Goal: Complete application form: Complete application form

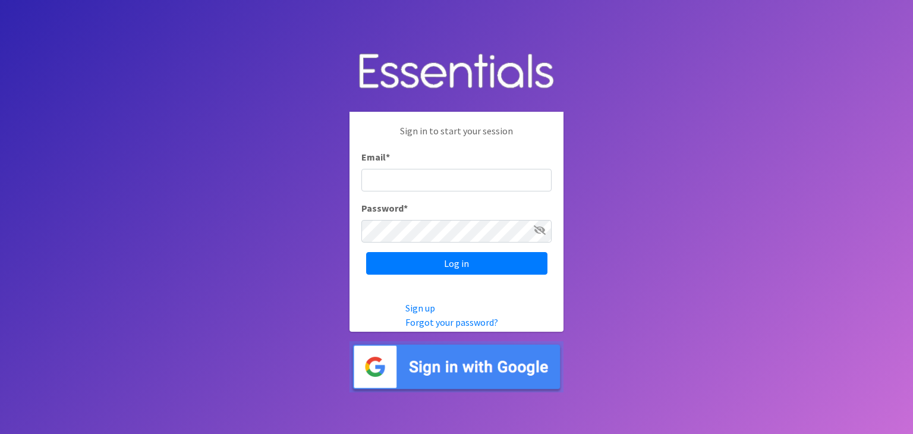
type input "[PERSON_NAME][EMAIL_ADDRESS][PERSON_NAME][DOMAIN_NAME]"
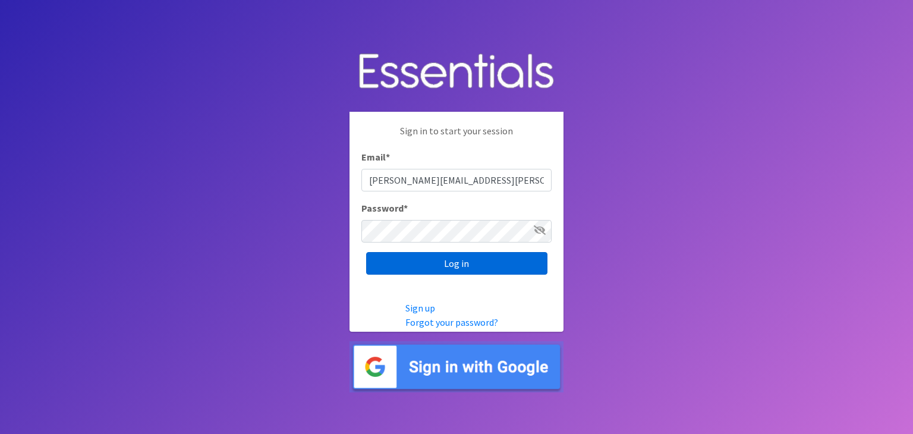
click at [450, 261] on input "Log in" at bounding box center [456, 263] width 181 height 23
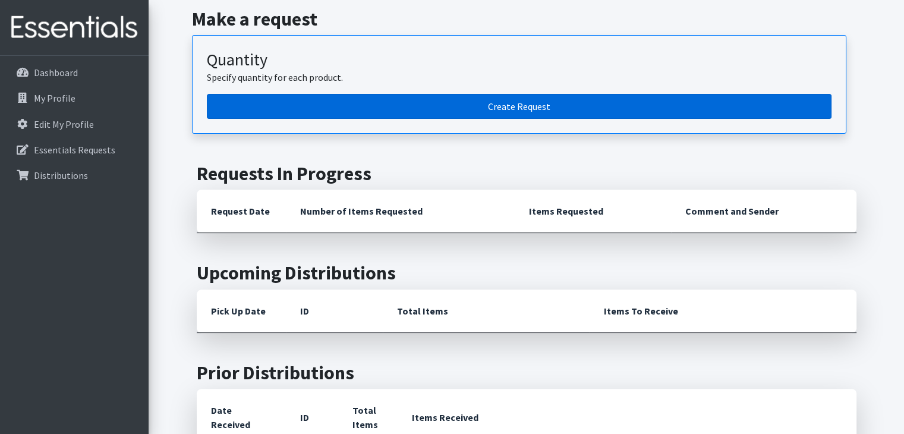
scroll to position [178, 0]
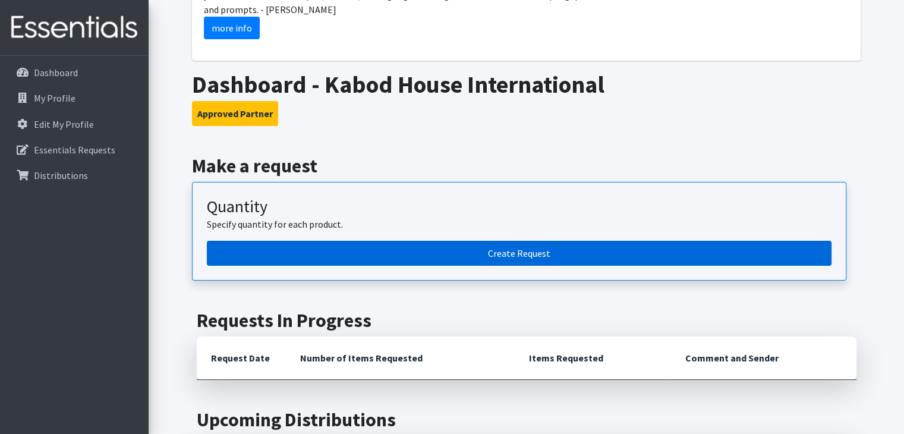
click at [511, 253] on link "Create Request" at bounding box center [519, 253] width 625 height 25
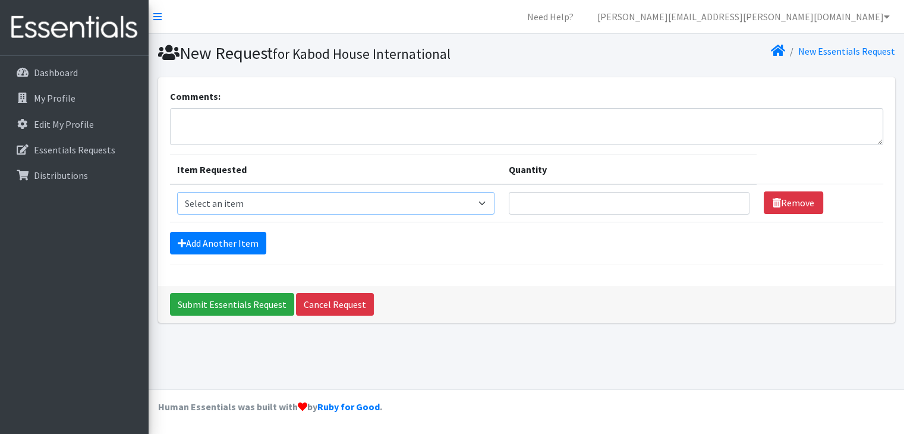
click at [473, 210] on select "Select an item 2/3 T pull-up package 3/4 T pull-up package 4/5 T pull-up packag…" at bounding box center [336, 203] width 318 height 23
select select "15149"
click at [177, 192] on select "Select an item 2/3 T pull-up package 3/4 T pull-up package 4/5 T pull-up packag…" at bounding box center [336, 203] width 318 height 23
click at [523, 202] on input "Quantity" at bounding box center [629, 203] width 241 height 23
type input "10"
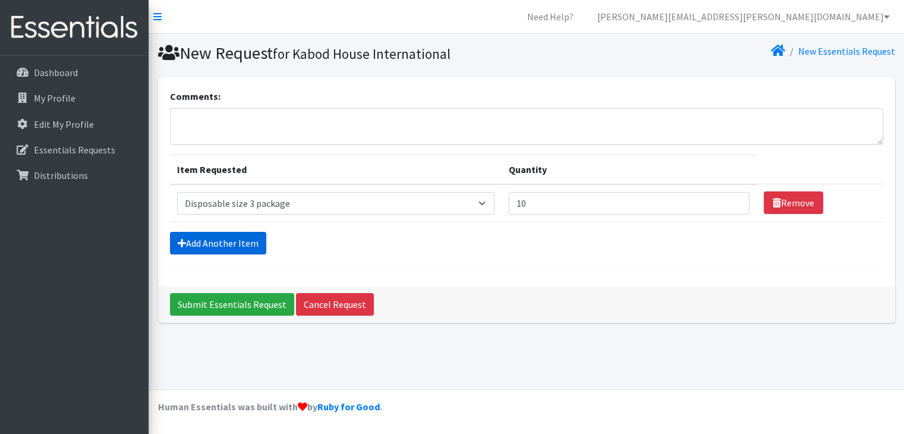
click at [206, 242] on link "Add Another Item" at bounding box center [218, 243] width 96 height 23
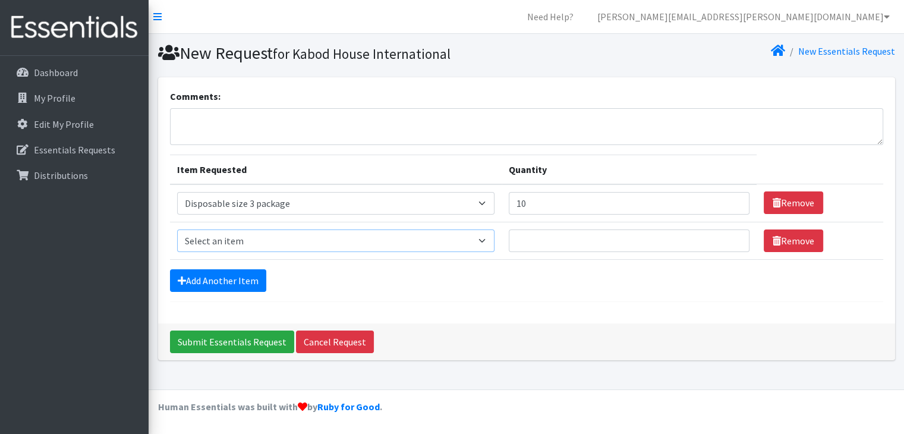
click at [250, 235] on select "Select an item 2/3 T pull-up package 3/4 T pull-up package 4/5 T pull-up packag…" at bounding box center [336, 241] width 318 height 23
select select "15147"
click at [177, 230] on select "Select an item 2/3 T pull-up package 3/4 T pull-up package 4/5 T pull-up packag…" at bounding box center [336, 241] width 318 height 23
click at [545, 239] on input "Quantity" at bounding box center [629, 241] width 241 height 23
type input "20"
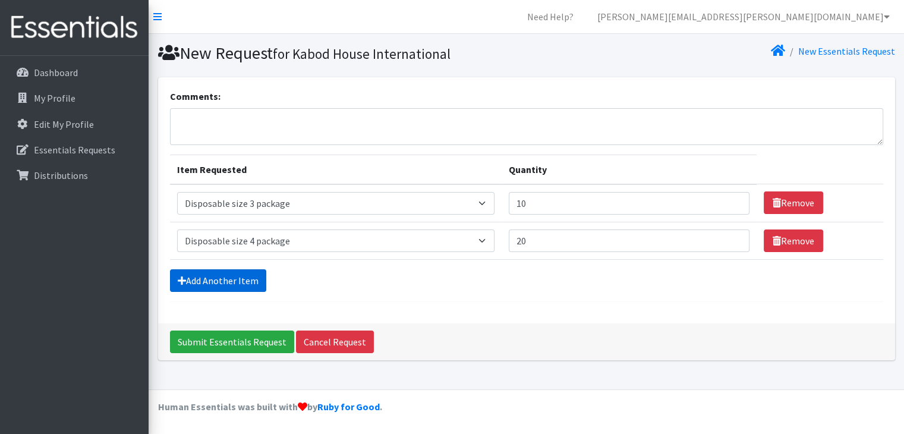
click at [216, 277] on link "Add Another Item" at bounding box center [218, 280] width 96 height 23
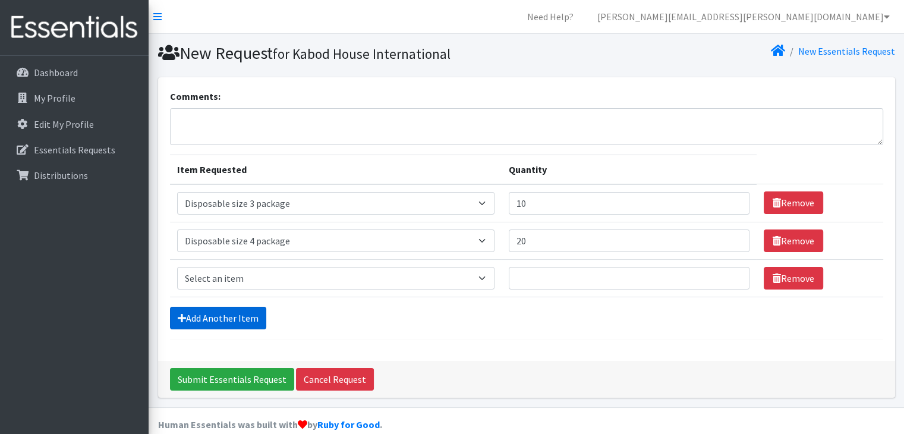
scroll to position [16, 0]
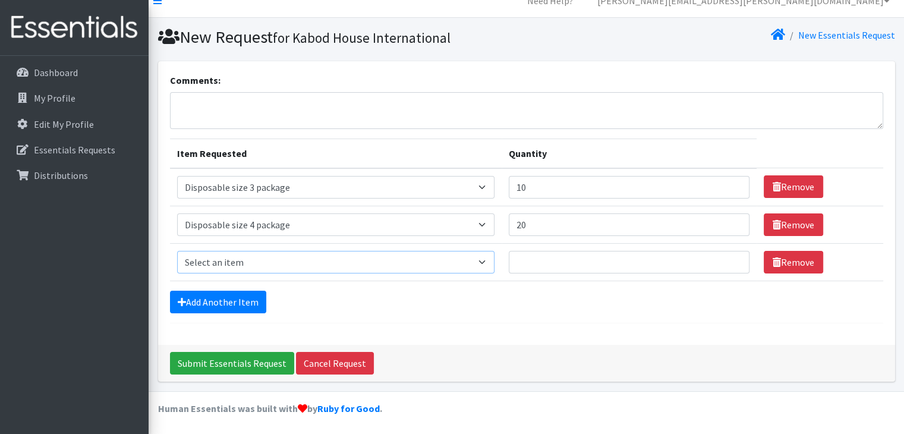
click at [238, 262] on select "Select an item 2/3 T pull-up package 3/4 T pull-up package 4/5 T pull-up packag…" at bounding box center [336, 262] width 318 height 23
select select "15148"
click at [177, 251] on select "Select an item 2/3 T pull-up package 3/4 T pull-up package 4/5 T pull-up packag…" at bounding box center [336, 262] width 318 height 23
click at [519, 259] on input "Quantity" at bounding box center [629, 262] width 241 height 23
type input "20"
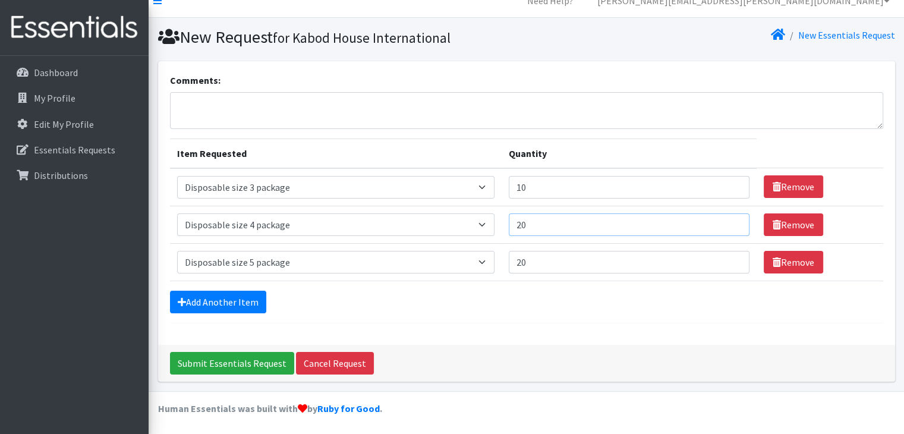
click at [537, 224] on input "20" at bounding box center [629, 224] width 241 height 23
type input "2"
type input "18"
click at [548, 260] on input "20" at bounding box center [629, 262] width 241 height 23
type input "2"
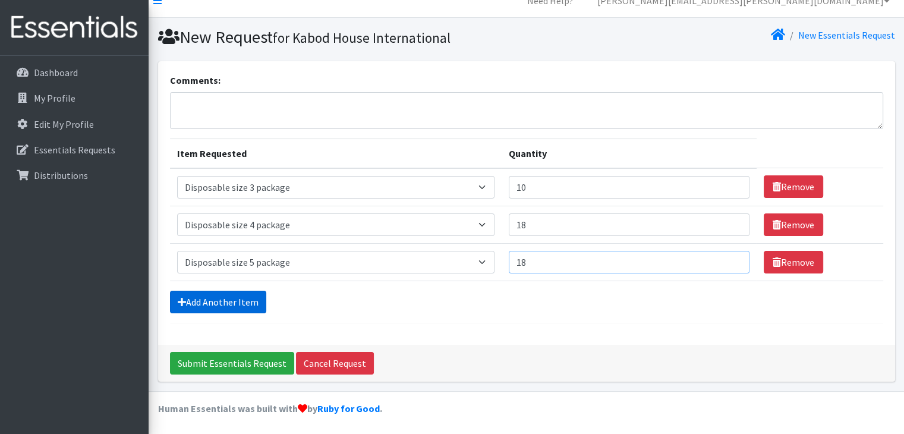
type input "18"
click at [213, 306] on link "Add Another Item" at bounding box center [218, 302] width 96 height 23
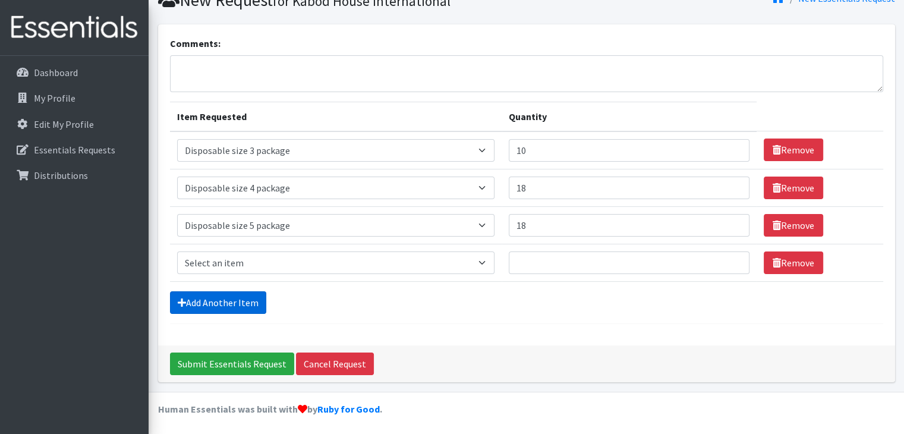
scroll to position [54, 0]
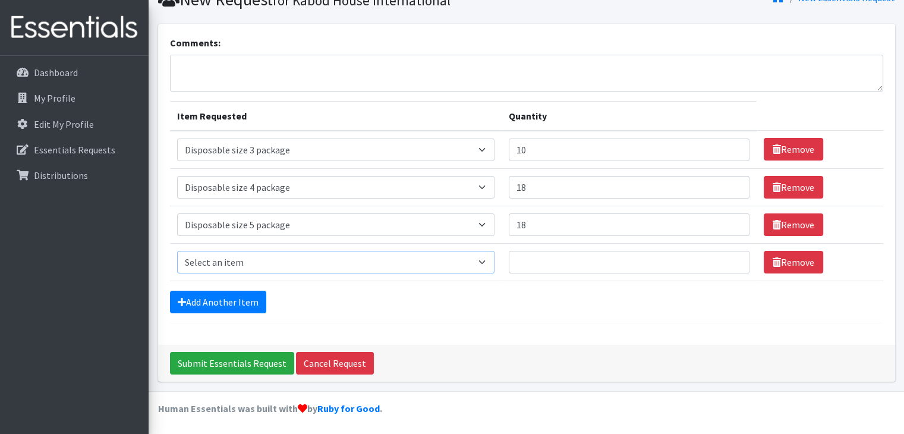
click at [269, 257] on select "Select an item 2/3 T pull-up package 3/4 T pull-up package 4/5 T pull-up packag…" at bounding box center [336, 262] width 318 height 23
select select "15150"
click at [177, 251] on select "Select an item 2/3 T pull-up package 3/4 T pull-up package 4/5 T pull-up packag…" at bounding box center [336, 262] width 318 height 23
click at [524, 255] on input "Quantity" at bounding box center [629, 262] width 241 height 23
type input "10"
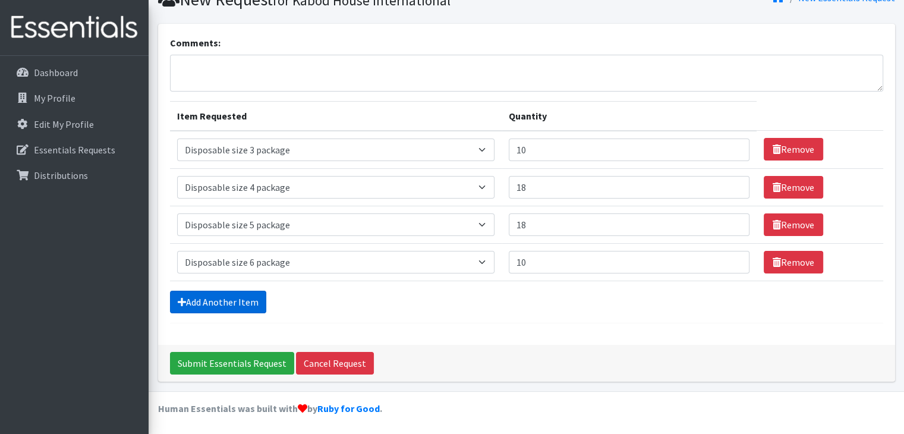
click at [222, 297] on link "Add Another Item" at bounding box center [218, 302] width 96 height 23
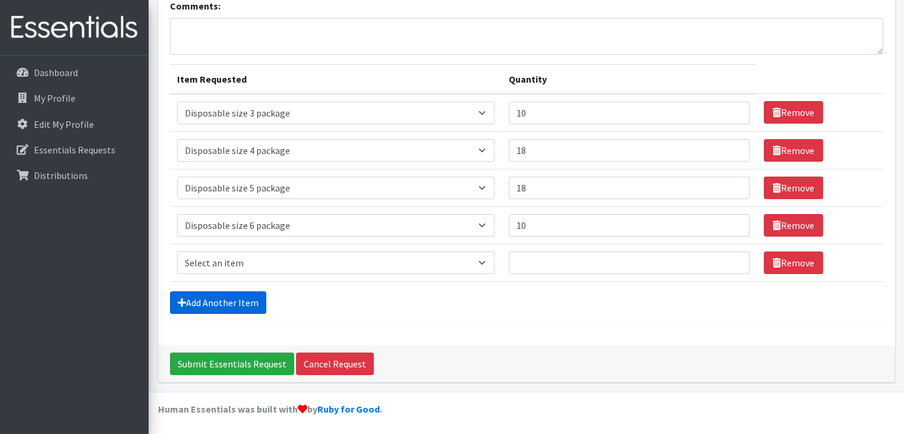
scroll to position [90, 0]
click at [281, 259] on select "Select an item 2/3 T pull-up package 3/4 T pull-up package 4/5 T pull-up packag…" at bounding box center [336, 263] width 318 height 23
select select "15154"
click at [177, 252] on select "Select an item 2/3 T pull-up package 3/4 T pull-up package 4/5 T pull-up packag…" at bounding box center [336, 263] width 318 height 23
click at [523, 258] on input "Quantity" at bounding box center [629, 263] width 241 height 23
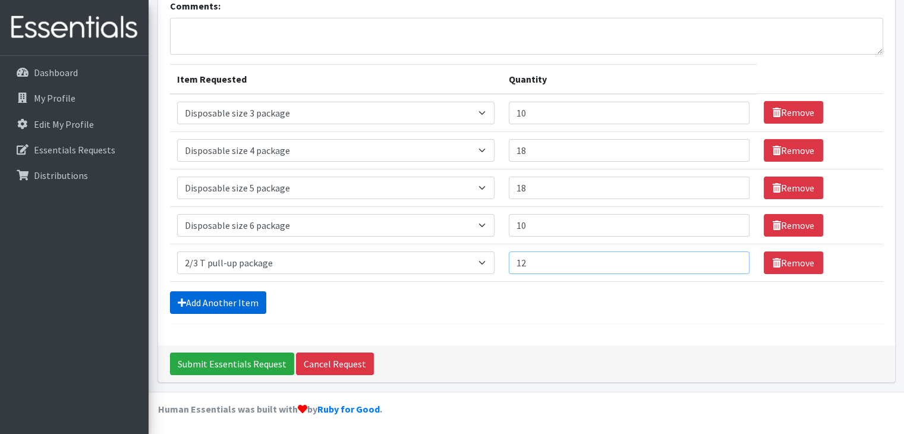
type input "12"
click at [240, 300] on link "Add Another Item" at bounding box center [218, 302] width 96 height 23
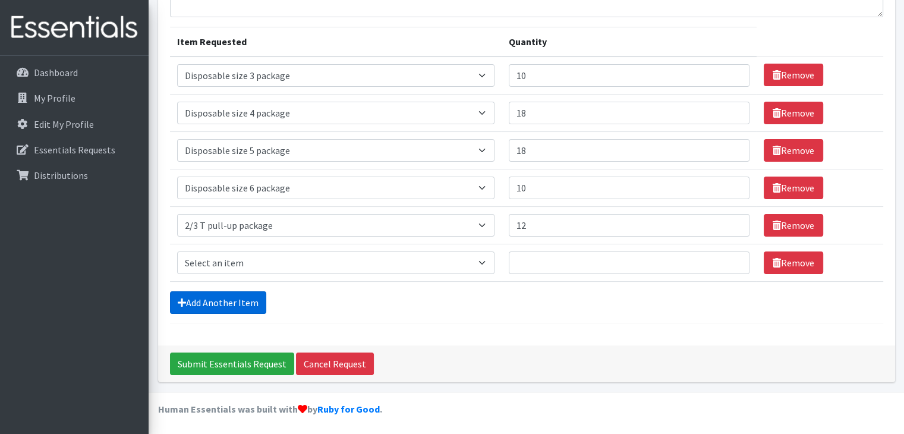
scroll to position [128, 0]
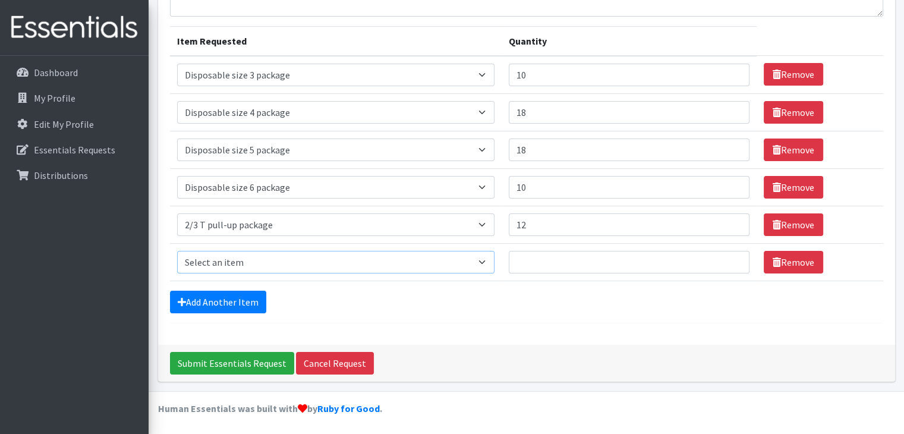
click at [266, 261] on select "Select an item 2/3 T pull-up package 3/4 T pull-up package 4/5 T pull-up packag…" at bounding box center [336, 262] width 318 height 23
select select "15155"
click at [177, 251] on select "Select an item 2/3 T pull-up package 3/4 T pull-up package 4/5 T pull-up packag…" at bounding box center [336, 262] width 318 height 23
click at [513, 258] on input "Quantity" at bounding box center [629, 262] width 241 height 23
type input "10"
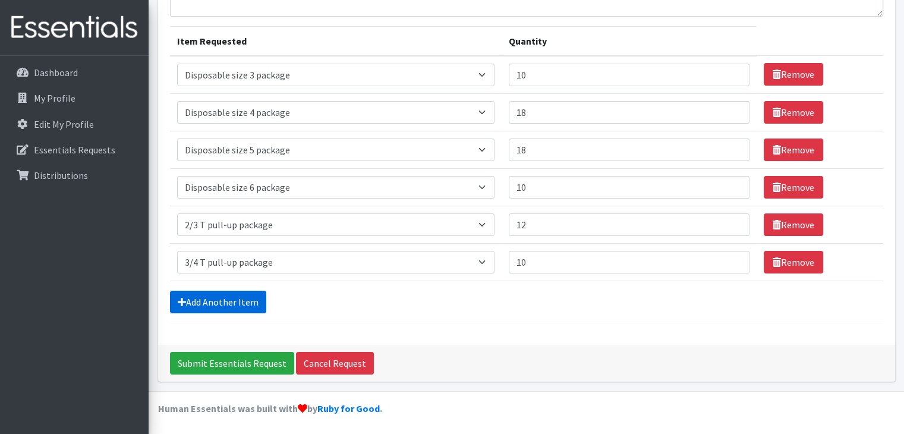
click at [218, 297] on link "Add Another Item" at bounding box center [218, 302] width 96 height 23
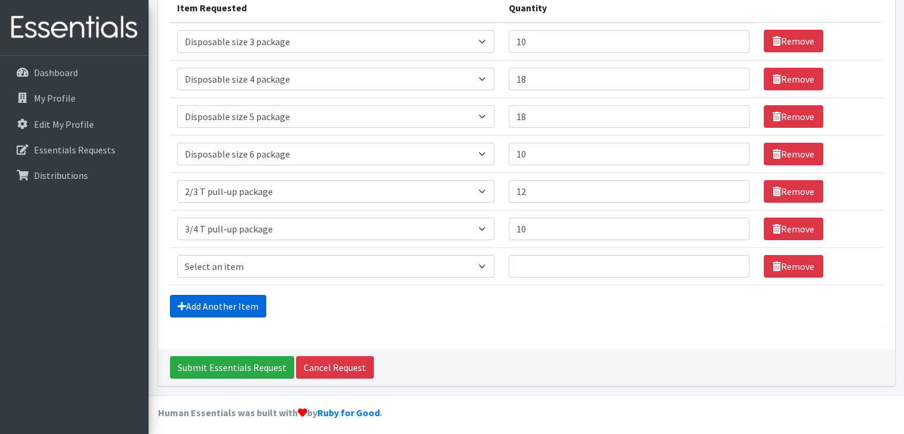
scroll to position [165, 0]
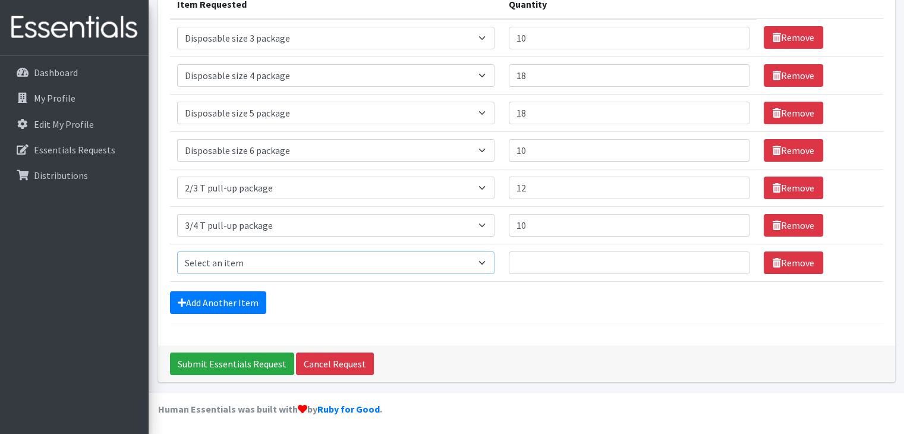
click at [230, 257] on select "Select an item 2/3 T pull-up package 3/4 T pull-up package 4/5 T pull-up packag…" at bounding box center [336, 263] width 318 height 23
select select "15156"
click at [177, 252] on select "Select an item 2/3 T pull-up package 3/4 T pull-up package 4/5 T pull-up packag…" at bounding box center [336, 263] width 318 height 23
click at [543, 260] on input "Quantity" at bounding box center [629, 263] width 241 height 23
type input "12"
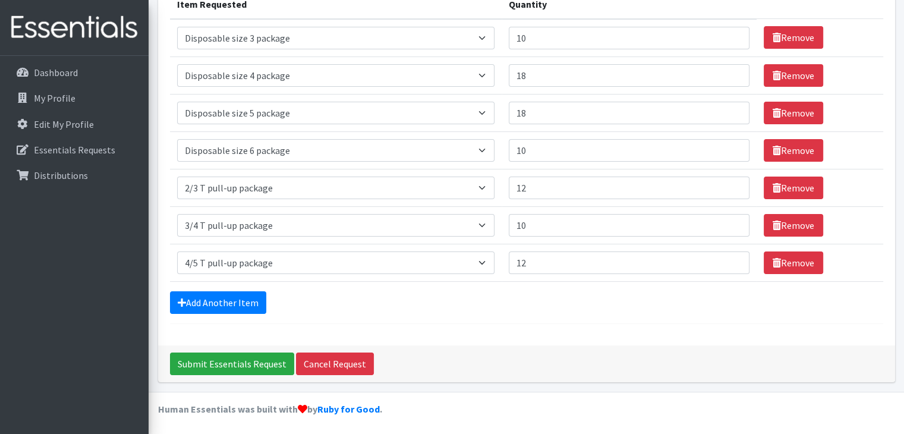
click at [540, 300] on div "Add Another Item" at bounding box center [526, 302] width 713 height 23
click at [239, 298] on link "Add Another Item" at bounding box center [218, 302] width 96 height 23
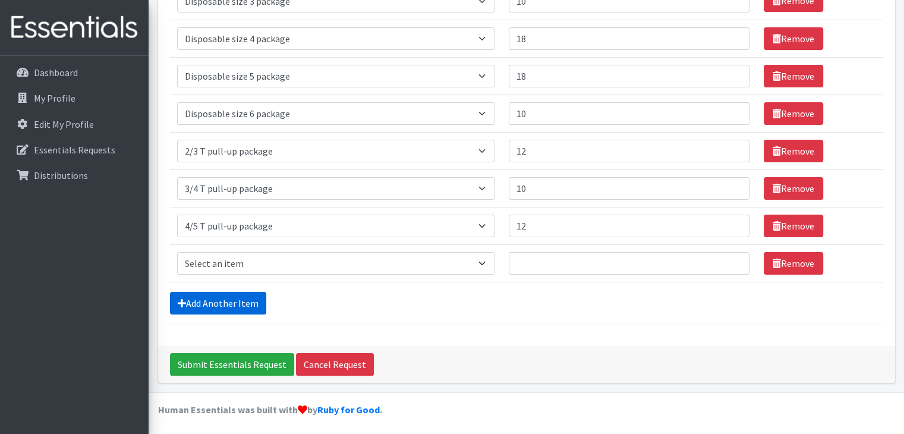
scroll to position [203, 0]
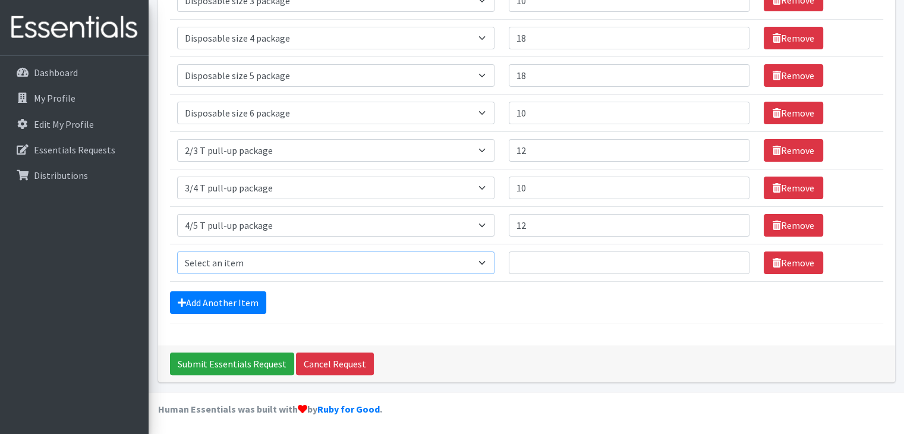
click at [240, 256] on select "Select an item 2/3 T pull-up package 3/4 T pull-up package 4/5 T pull-up packag…" at bounding box center [336, 263] width 318 height 23
click at [501, 315] on form "Comments: Item Requested Quantity Item Requested Select an item 2/3 T pull-up p…" at bounding box center [526, 105] width 713 height 438
click at [792, 260] on link "Remove" at bounding box center [793, 263] width 59 height 23
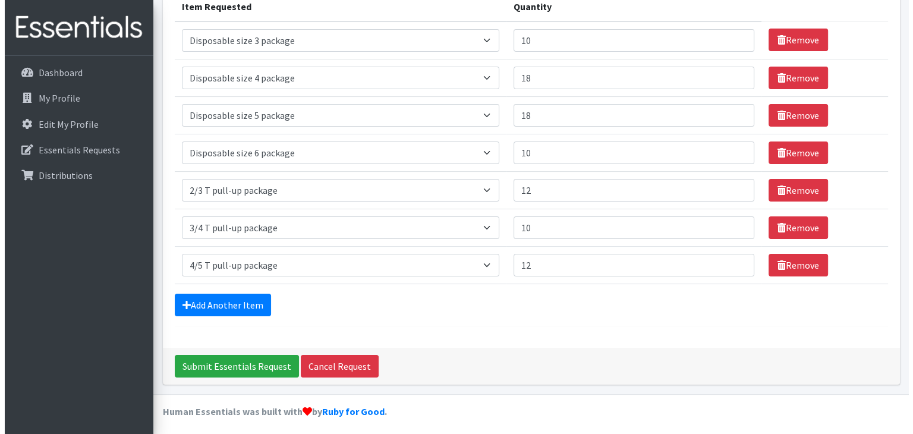
scroll to position [165, 0]
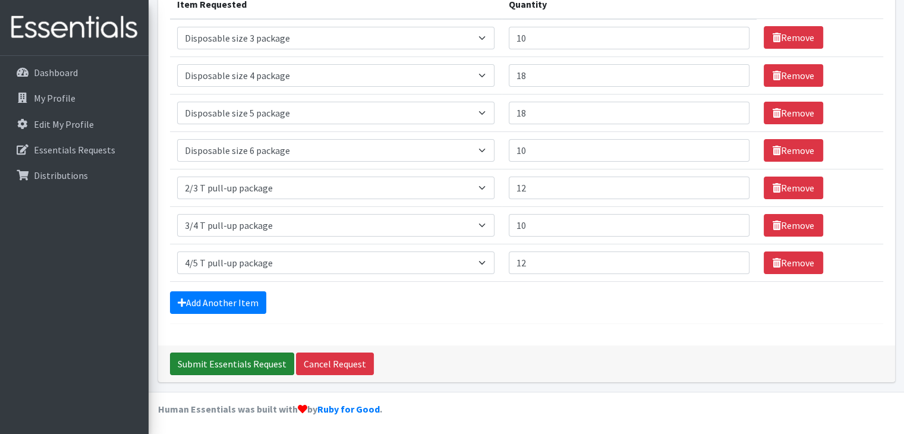
click at [247, 360] on input "Submit Essentials Request" at bounding box center [232, 364] width 124 height 23
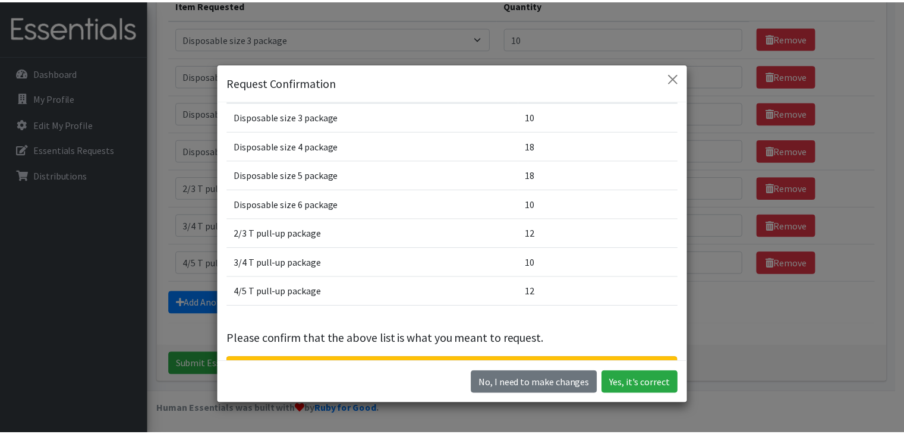
scroll to position [81, 0]
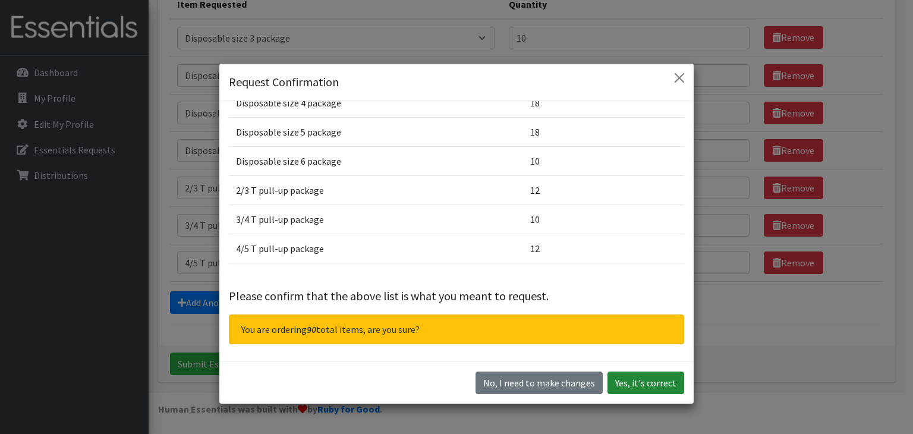
click at [637, 386] on button "Yes, it's correct" at bounding box center [646, 383] width 77 height 23
